Goal: Task Accomplishment & Management: Manage account settings

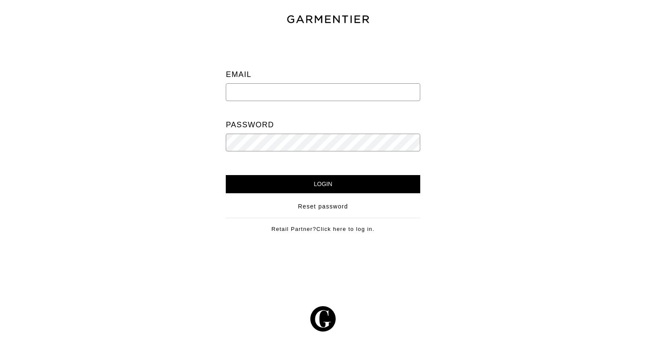
click at [272, 91] on input "email" at bounding box center [323, 92] width 194 height 18
type input "[EMAIL_ADDRESS][DOMAIN_NAME]"
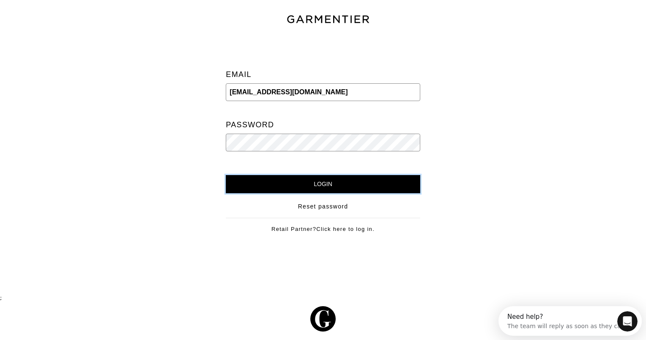
click at [313, 179] on input "Login" at bounding box center [323, 184] width 194 height 18
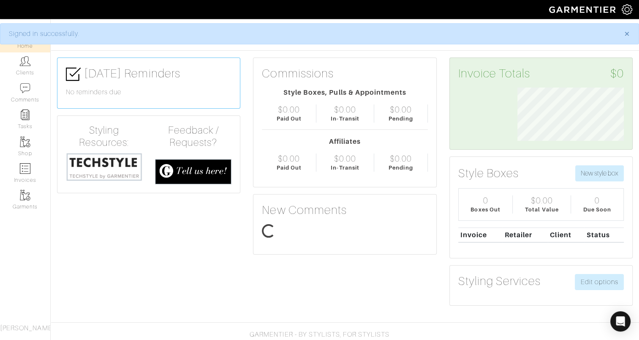
scroll to position [53, 119]
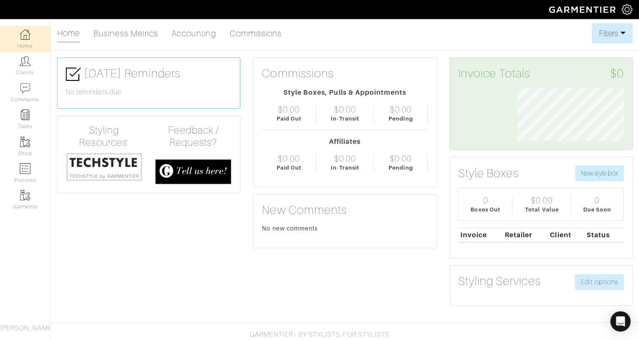
click at [383, 44] on div "Home Business Metrics Accounting Commissions Filters Filter Options Date Range:…" at bounding box center [319, 167] width 639 height 289
